Goal: Task Accomplishment & Management: Manage account settings

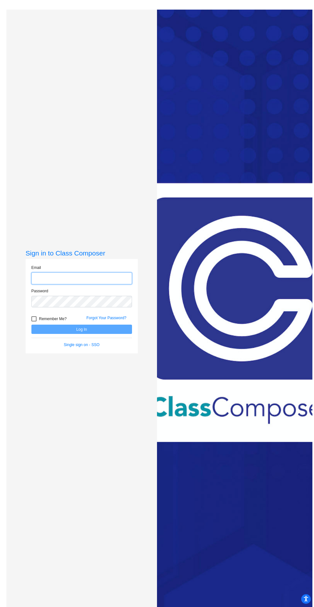
click at [85, 284] on input "email" at bounding box center [81, 279] width 101 height 12
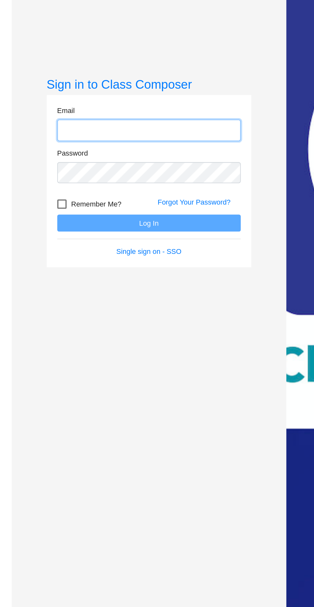
type input "[EMAIL_ADDRESS][DOMAIN_NAME]"
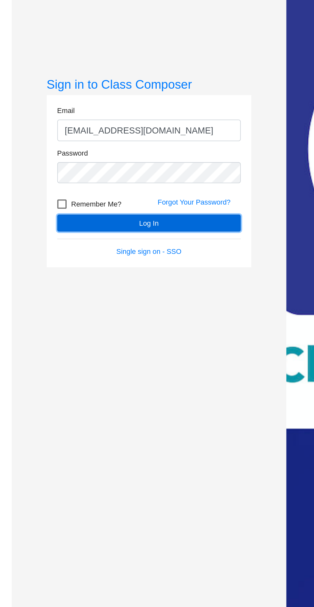
click at [100, 334] on button "Log In" at bounding box center [81, 329] width 101 height 9
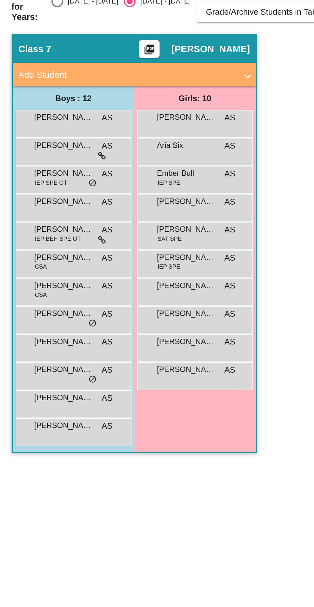
scroll to position [8, 0]
